Goal: Check status

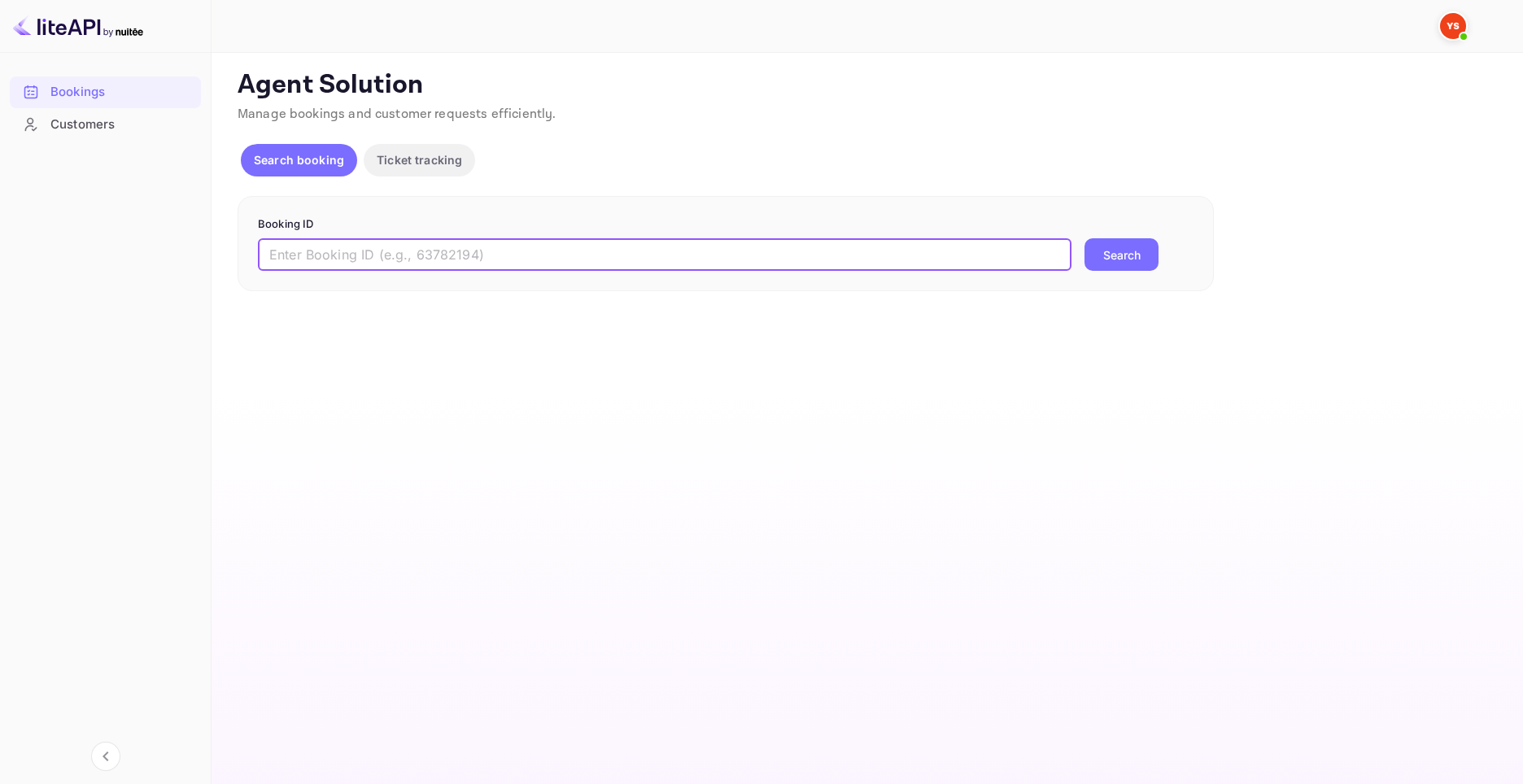
click at [374, 247] on input "text" at bounding box center [664, 254] width 813 height 33
paste input "9503790"
type input "9503790"
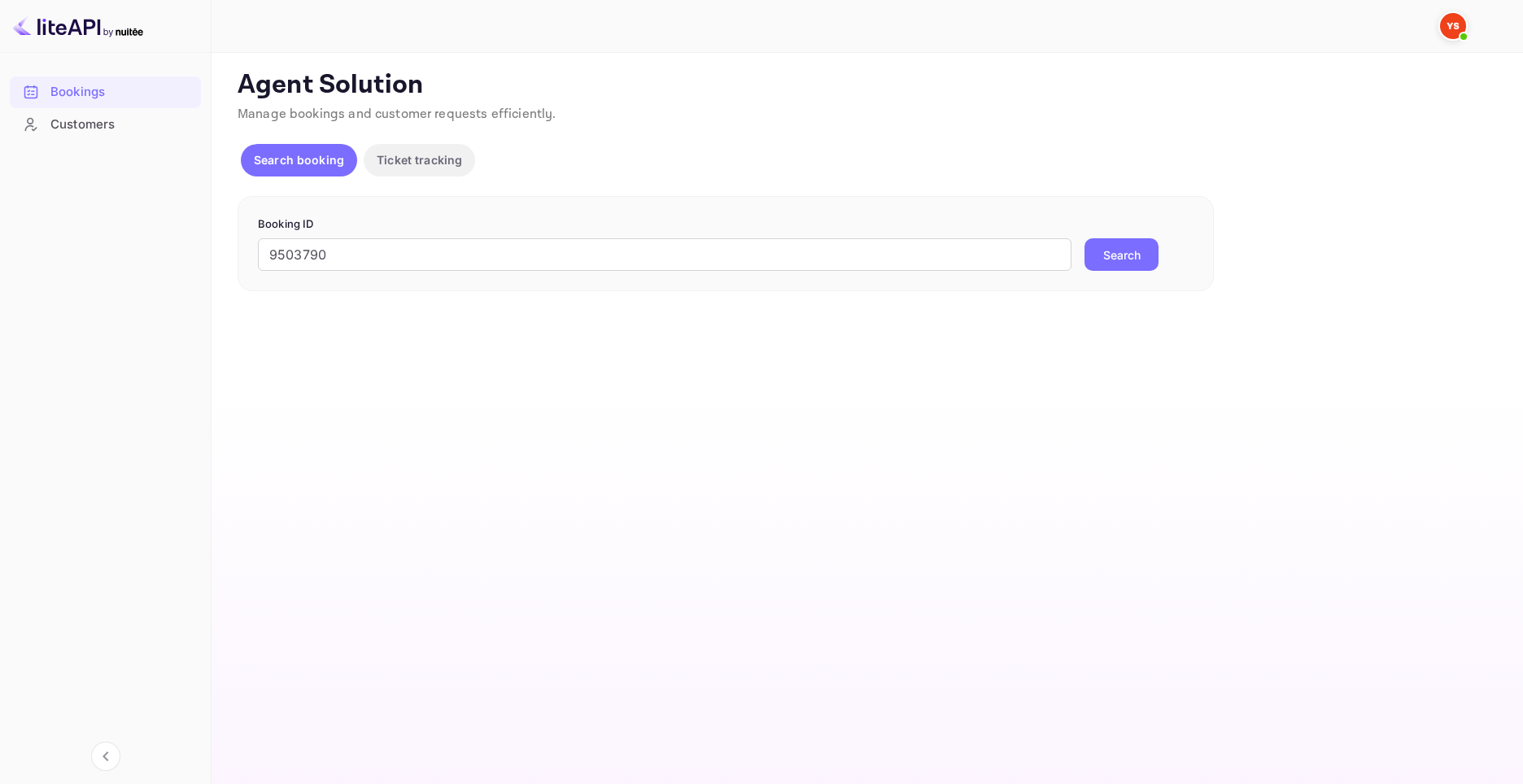
click at [1121, 245] on button "Search" at bounding box center [1121, 254] width 74 height 33
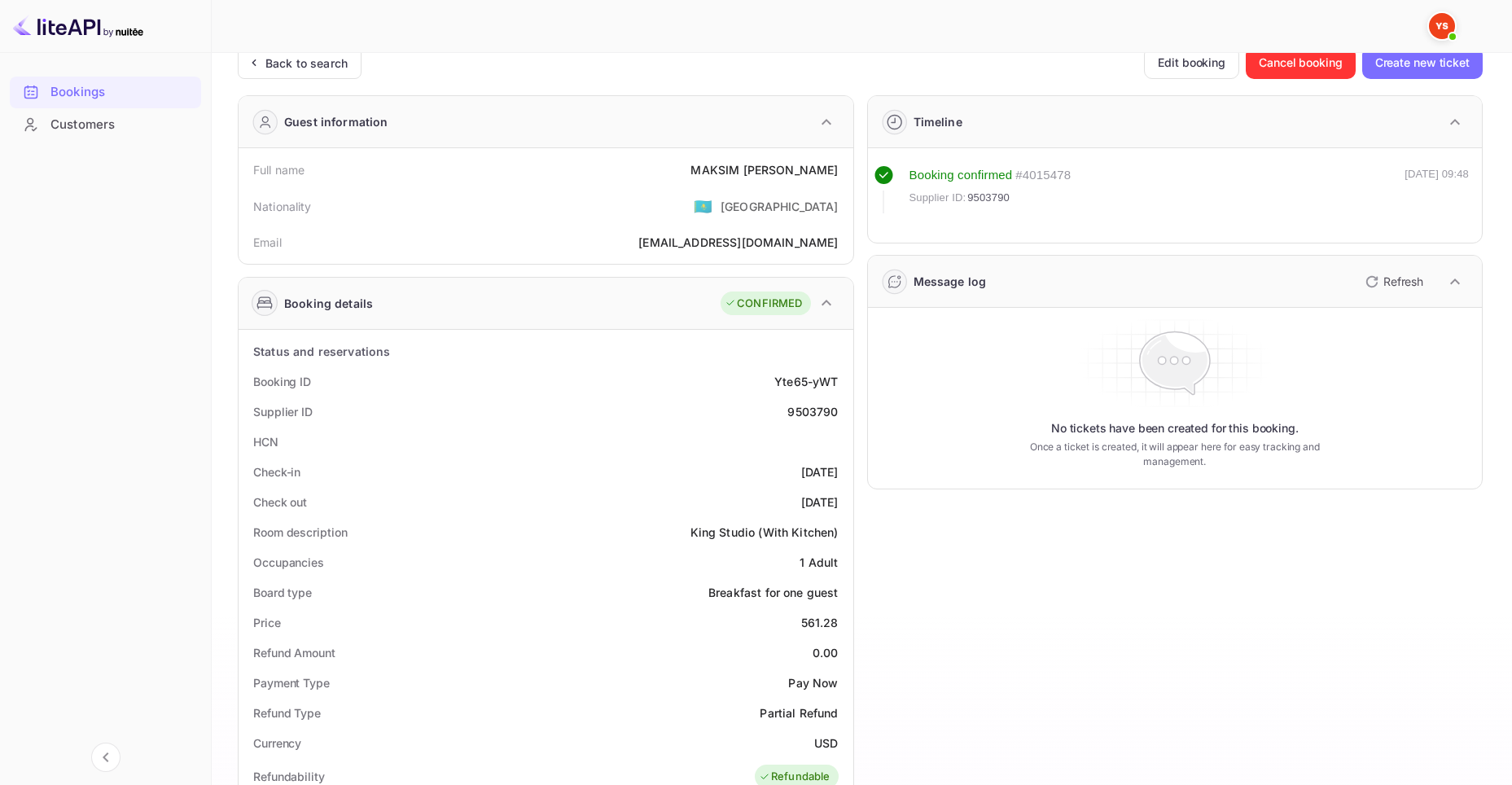
scroll to position [54, 0]
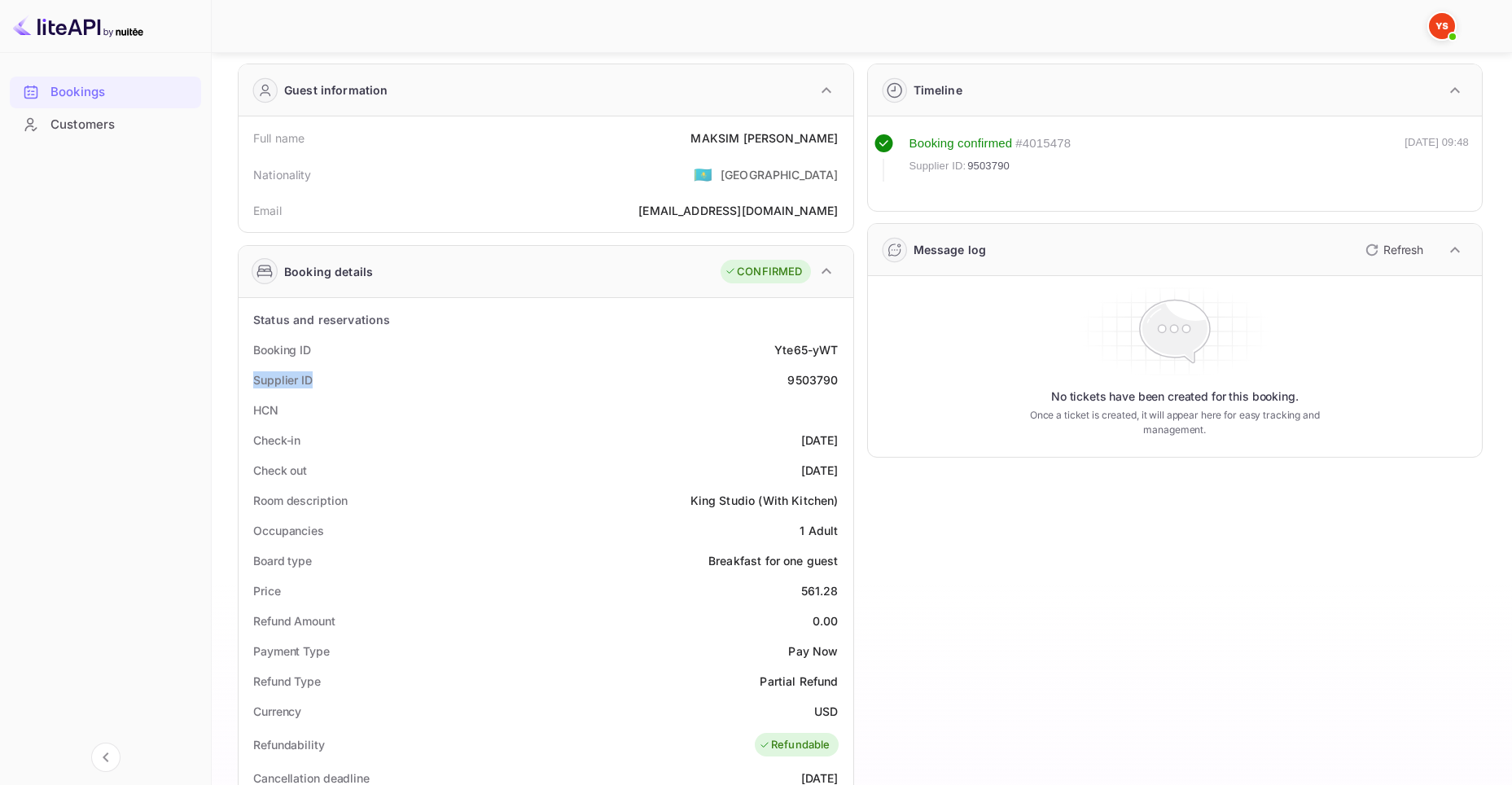
drag, startPoint x: 254, startPoint y: 371, endPoint x: 348, endPoint y: 377, distance: 94.2
click at [348, 377] on div "Supplier ID 9503790" at bounding box center [546, 380] width 602 height 30
copy div "Supplier ID"
drag, startPoint x: 787, startPoint y: 375, endPoint x: 838, endPoint y: 380, distance: 51.2
click at [838, 380] on div "Supplier ID 9503790" at bounding box center [546, 380] width 602 height 30
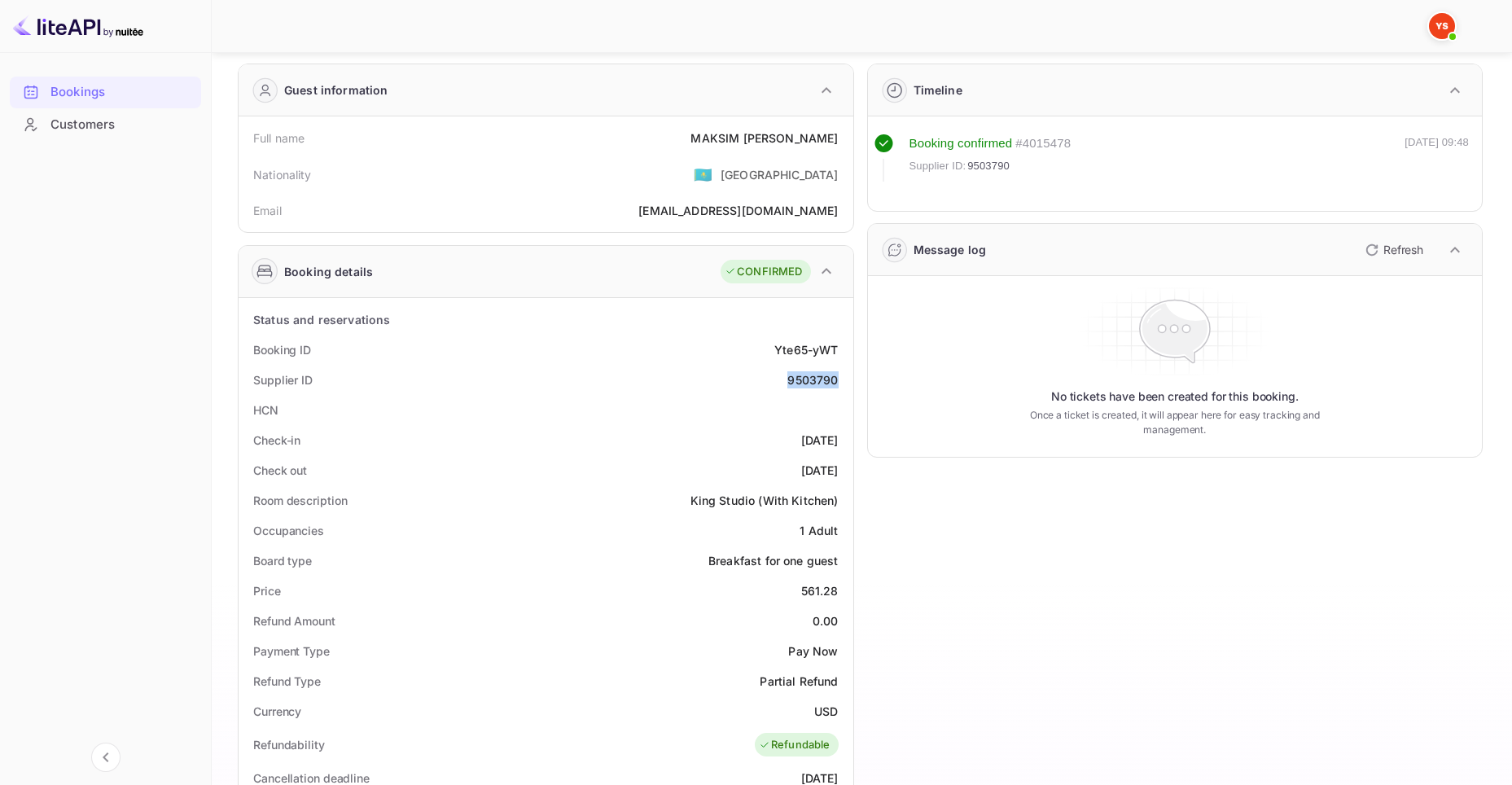
copy div "9503790"
drag, startPoint x: 339, startPoint y: 347, endPoint x: 251, endPoint y: 347, distance: 88.0
click at [251, 347] on div "Booking ID Yte65-yWT" at bounding box center [546, 350] width 602 height 30
copy div "Booking ID"
drag, startPoint x: 772, startPoint y: 348, endPoint x: 851, endPoint y: 351, distance: 79.1
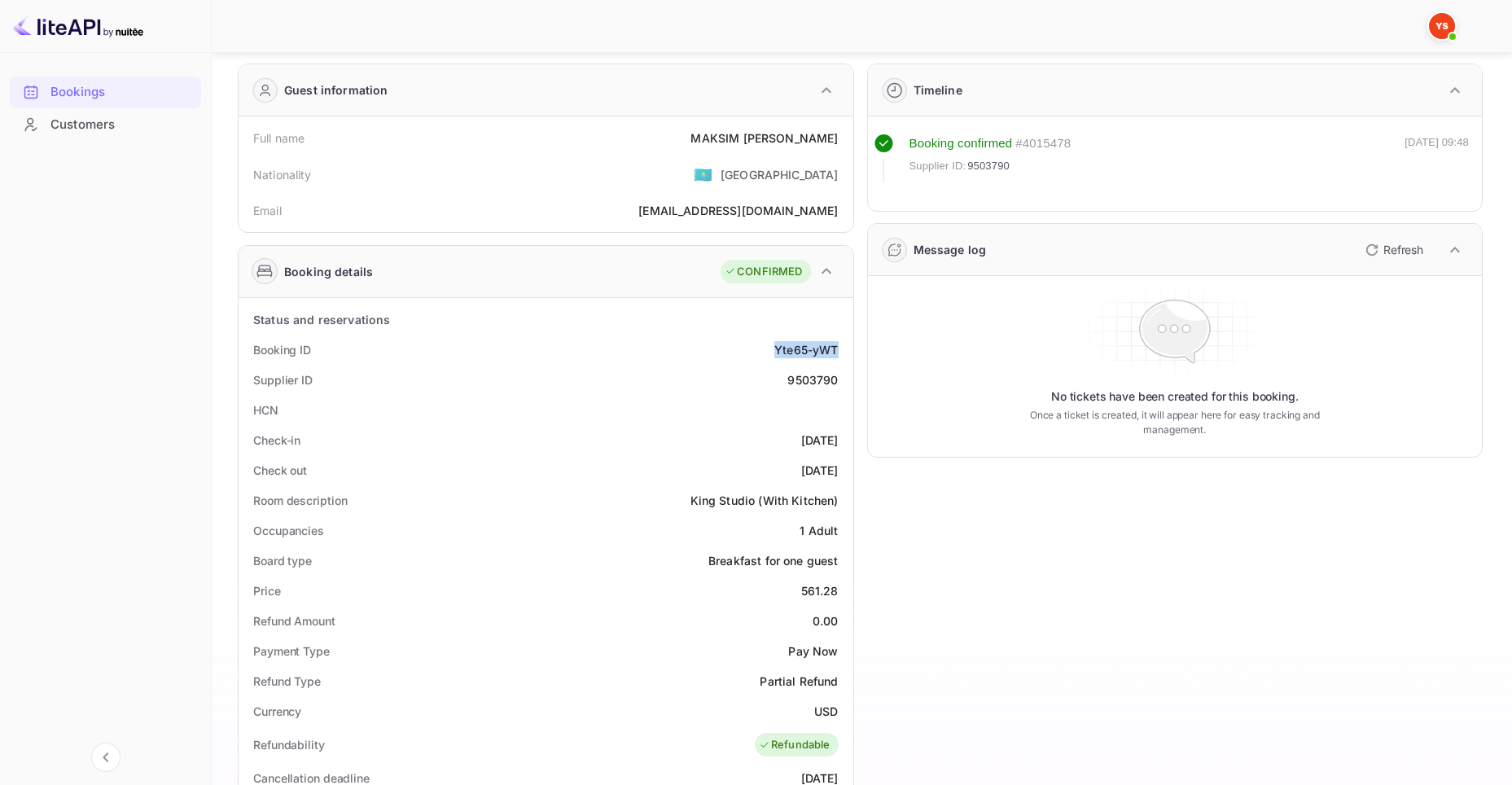
click at [851, 351] on div "Status and reservations Booking ID Yte65-yWT Supplier ID 9503790 HCN Check-in […" at bounding box center [546, 762] width 615 height 927
copy div "Yte65-yWT"
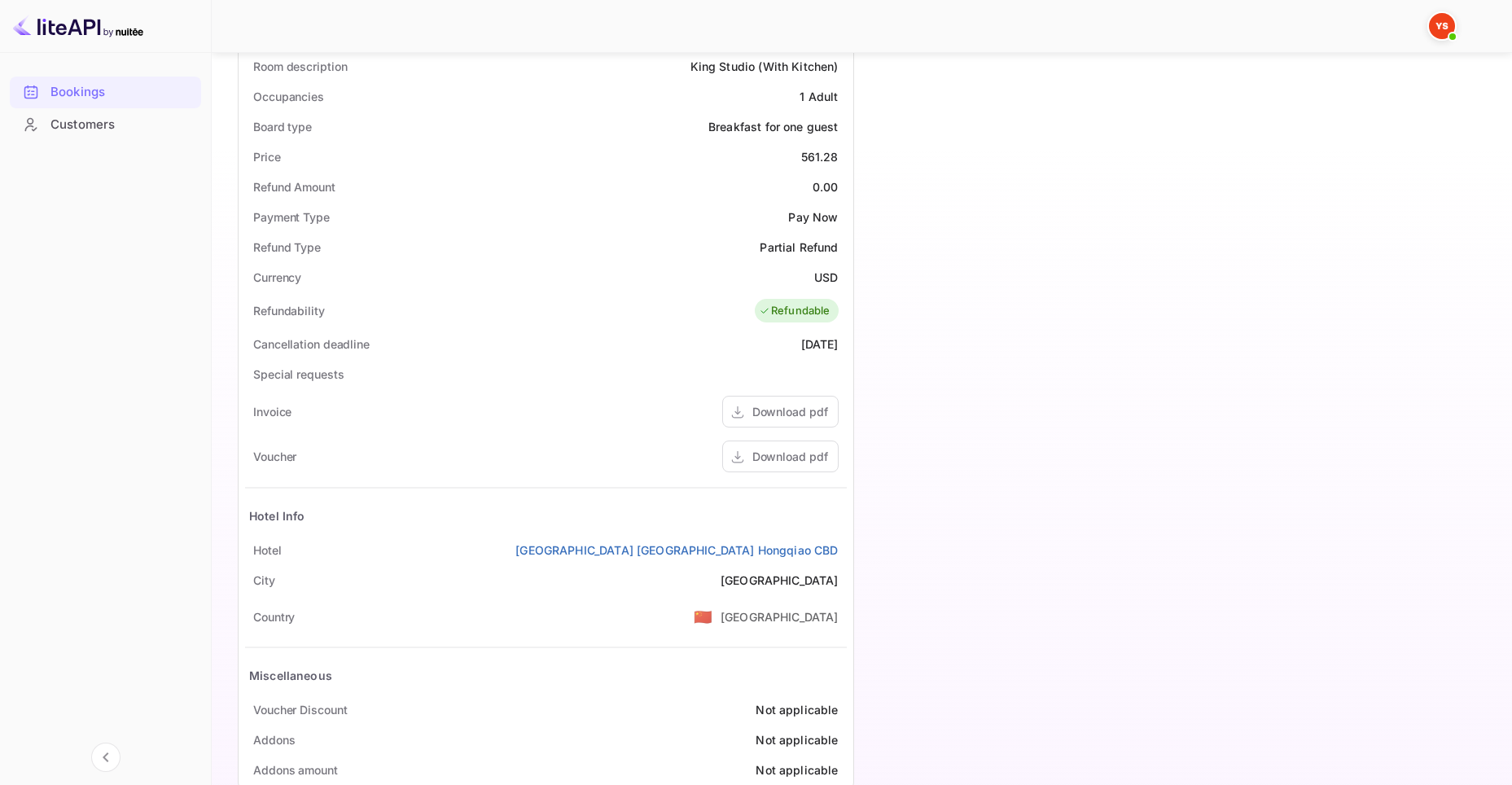
scroll to position [527, 0]
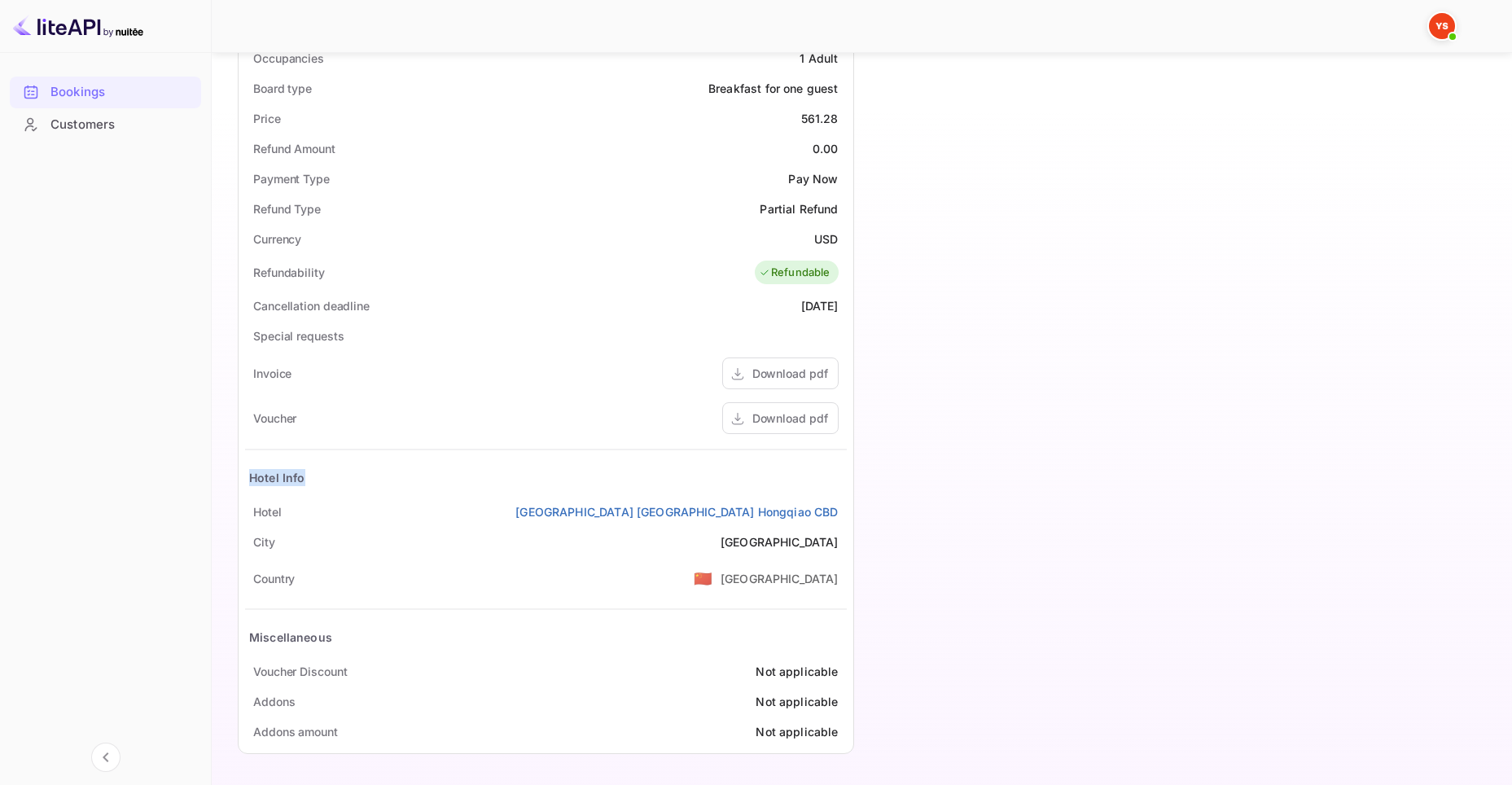
drag, startPoint x: 243, startPoint y: 473, endPoint x: 331, endPoint y: 478, distance: 88.1
click at [331, 478] on div "Status and reservations Booking ID Yte65-yWT Supplier ID 9503790 HCN Check-in […" at bounding box center [546, 290] width 615 height 927
copy div "Hotel Info"
drag, startPoint x: 256, startPoint y: 511, endPoint x: 296, endPoint y: 511, distance: 40.0
click at [296, 511] on div "[GEOGRAPHIC_DATA] [GEOGRAPHIC_DATA] [GEOGRAPHIC_DATA] CBD" at bounding box center [546, 512] width 602 height 30
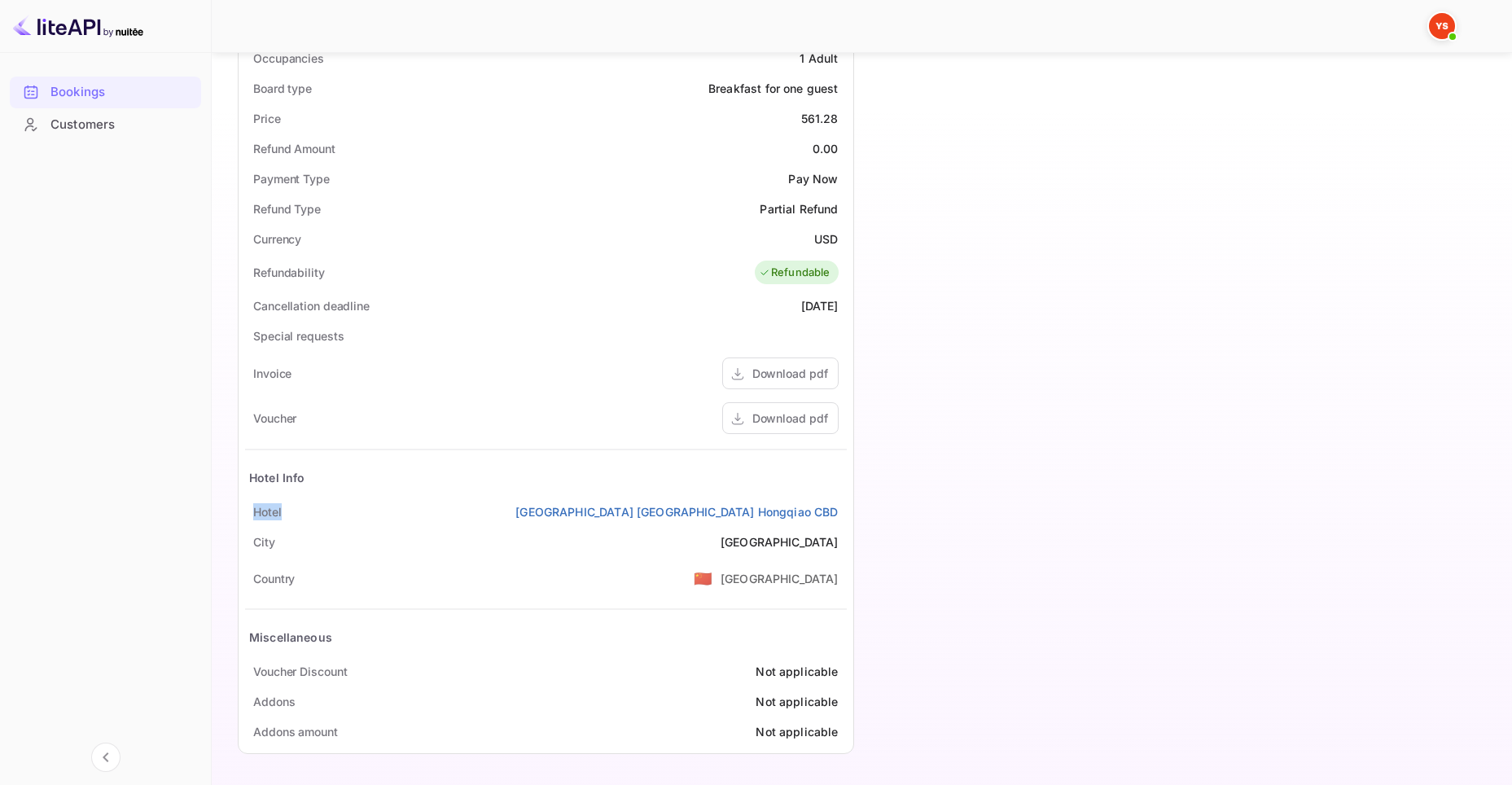
copy div "Hotel"
drag, startPoint x: 621, startPoint y: 503, endPoint x: 842, endPoint y: 502, distance: 221.0
click at [842, 502] on div "[GEOGRAPHIC_DATA] [GEOGRAPHIC_DATA] [GEOGRAPHIC_DATA] CBD" at bounding box center [546, 512] width 602 height 30
copy link "[GEOGRAPHIC_DATA] [GEOGRAPHIC_DATA] Hongqiao CBD"
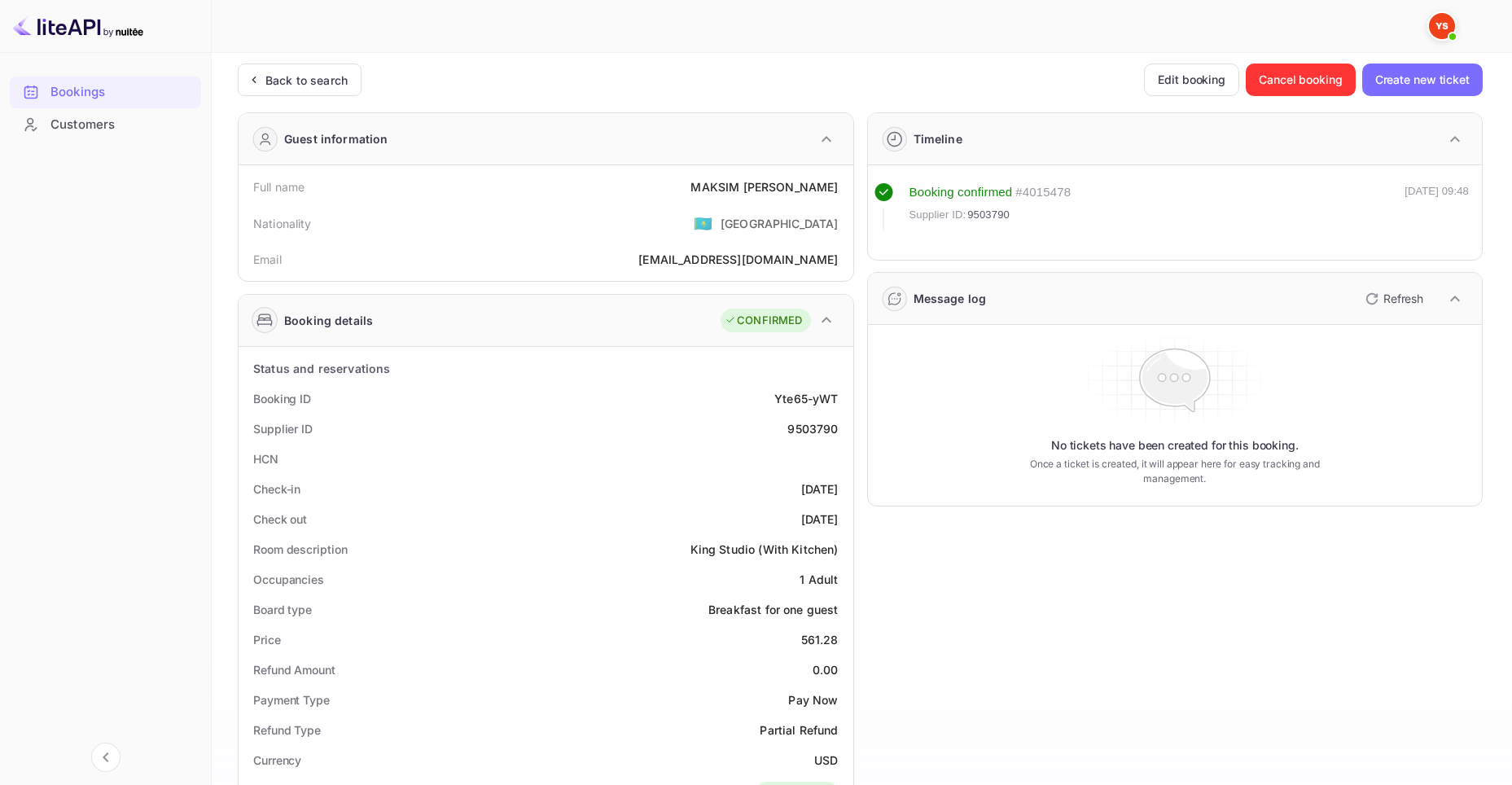
scroll to position [0, 0]
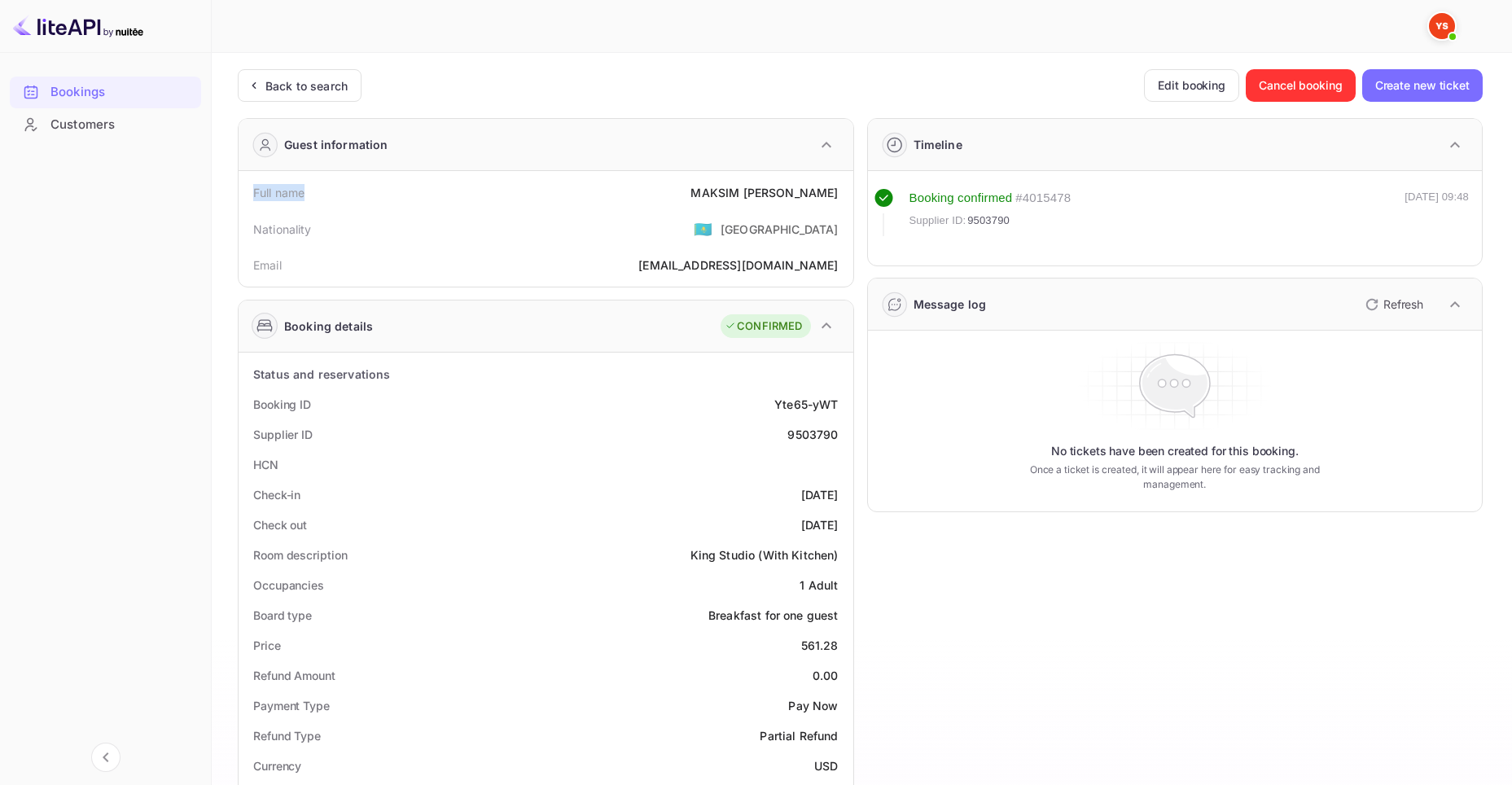
drag, startPoint x: 250, startPoint y: 189, endPoint x: 308, endPoint y: 195, distance: 58.3
click at [308, 195] on div "Full name [PERSON_NAME] Nationality 🇰🇿 [DEMOGRAPHIC_DATA] Email [EMAIL_ADDRESS]…" at bounding box center [546, 228] width 615 height 115
copy div "Full name"
drag, startPoint x: 706, startPoint y: 185, endPoint x: 838, endPoint y: 189, distance: 132.1
click at [838, 189] on div "Full name [PERSON_NAME]" at bounding box center [546, 192] width 602 height 30
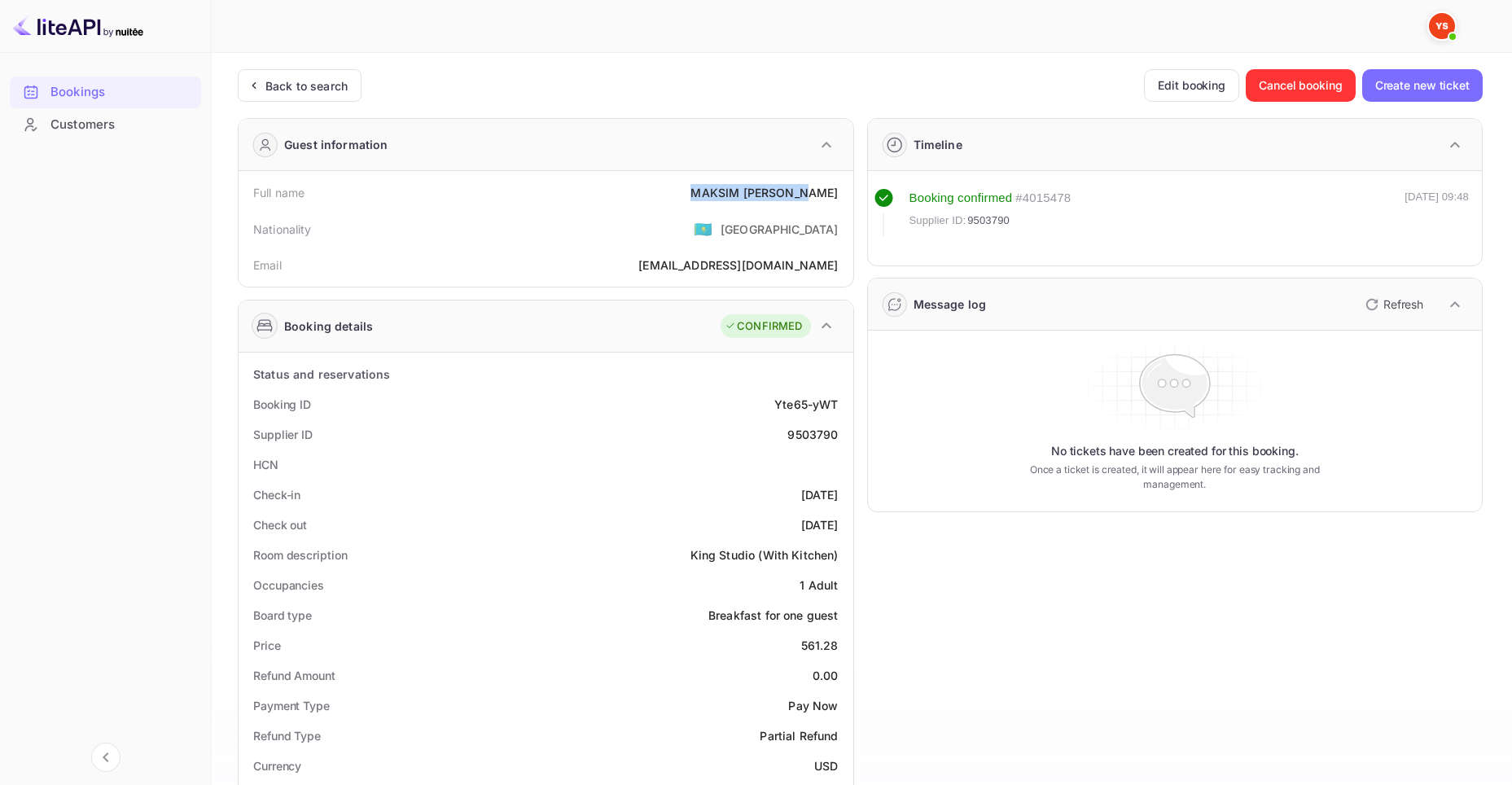
copy div "[PERSON_NAME]"
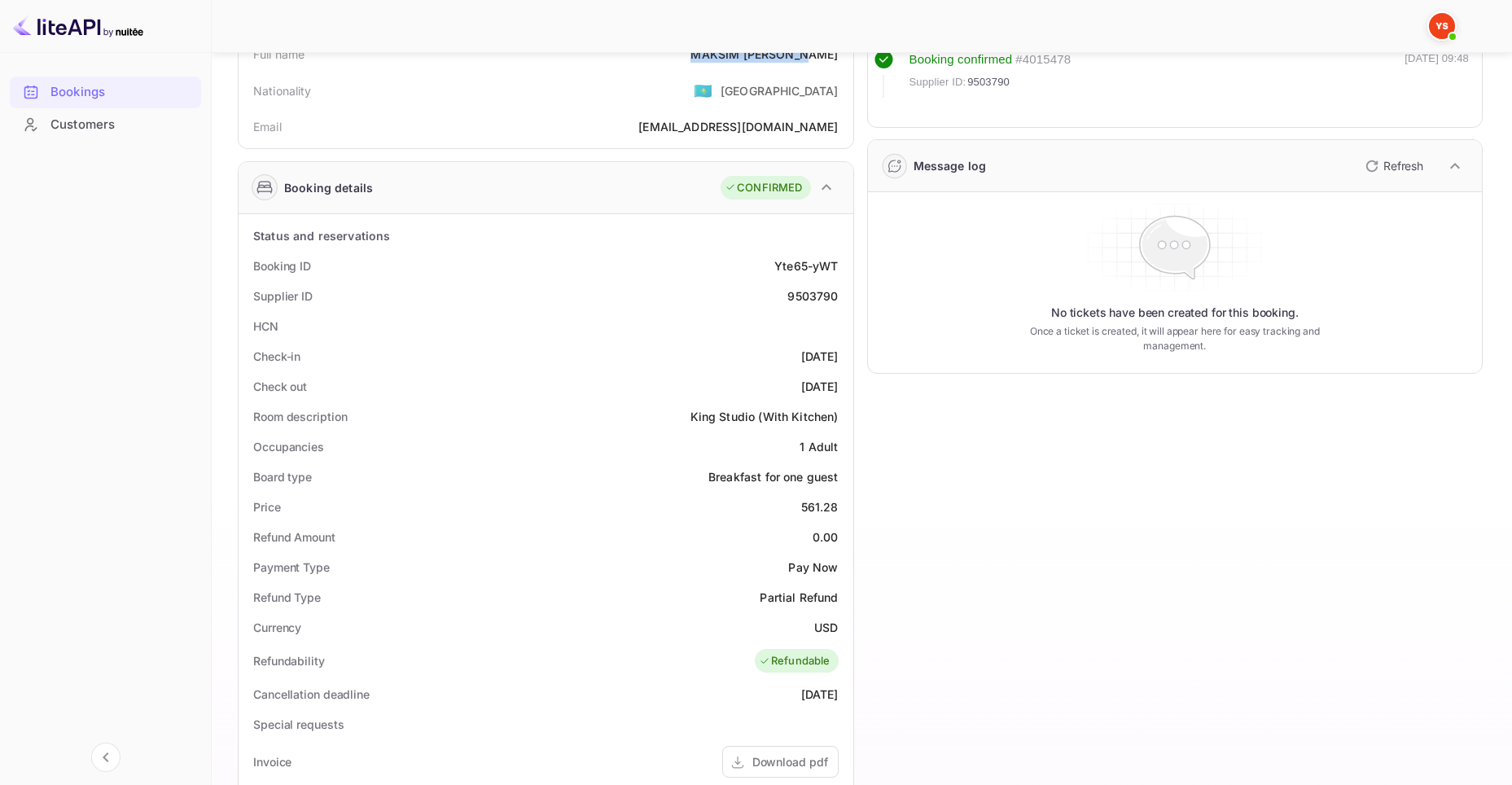
scroll to position [326, 0]
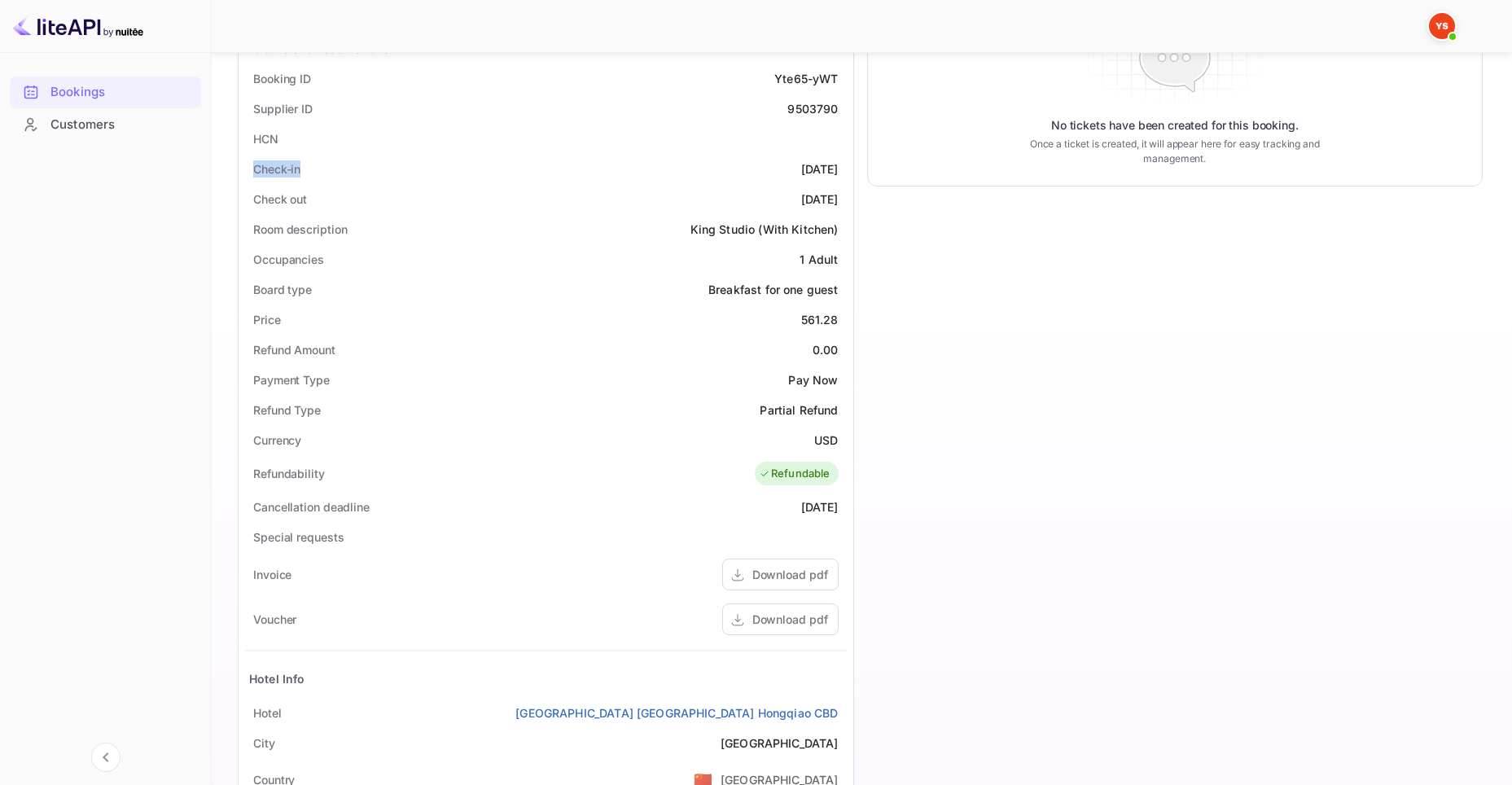
drag, startPoint x: 253, startPoint y: 167, endPoint x: 313, endPoint y: 165, distance: 60.0
click at [313, 165] on div "Check-in [DATE]" at bounding box center [546, 169] width 602 height 30
copy div "Check-in"
drag, startPoint x: 766, startPoint y: 172, endPoint x: 835, endPoint y: 170, distance: 69.0
click at [835, 170] on div "Check-in [DATE]" at bounding box center [546, 169] width 602 height 30
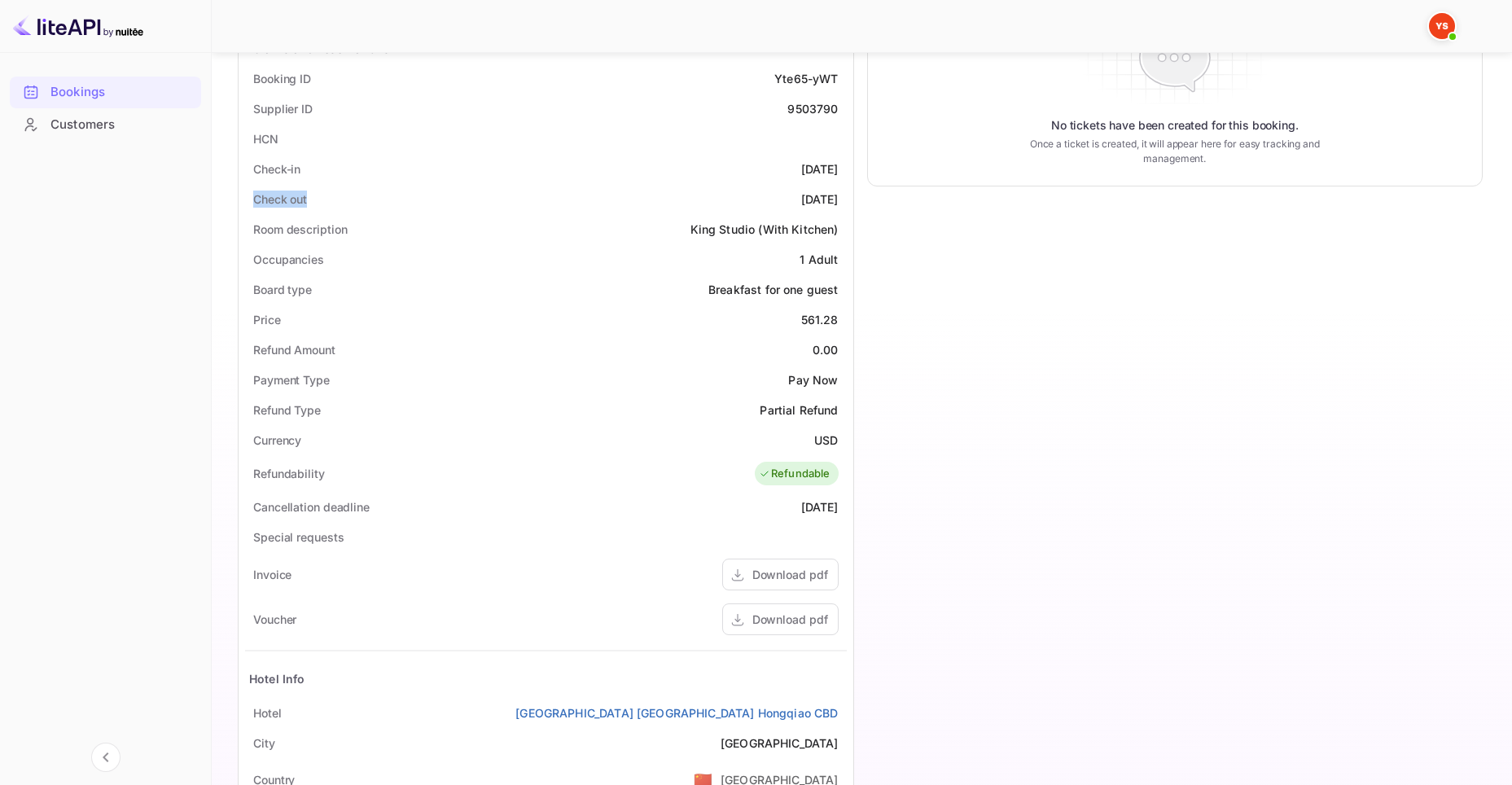
drag, startPoint x: 249, startPoint y: 192, endPoint x: 320, endPoint y: 195, distance: 71.1
click at [320, 195] on div "Status and reservations Booking ID Yte65-yWT Supplier ID 9503790 HCN Check-in […" at bounding box center [546, 490] width 615 height 927
drag, startPoint x: 759, startPoint y: 190, endPoint x: 838, endPoint y: 195, distance: 79.2
click at [838, 195] on div "Check out [DATE]" at bounding box center [546, 199] width 602 height 30
